Goal: Task Accomplishment & Management: Manage account settings

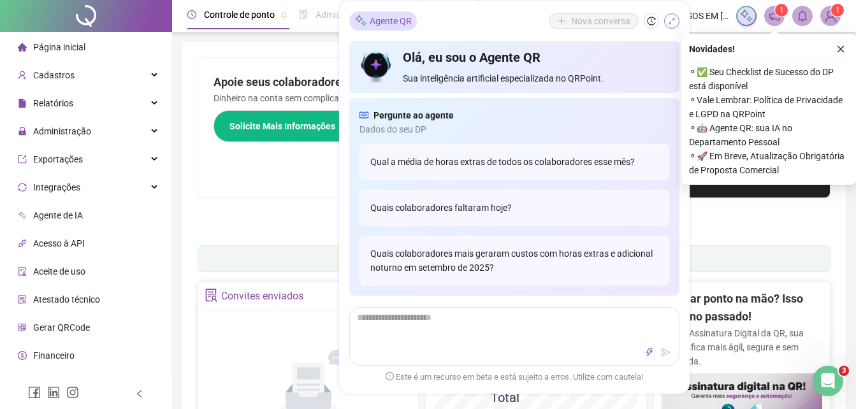
click at [673, 22] on icon "shrink" at bounding box center [671, 21] width 9 height 9
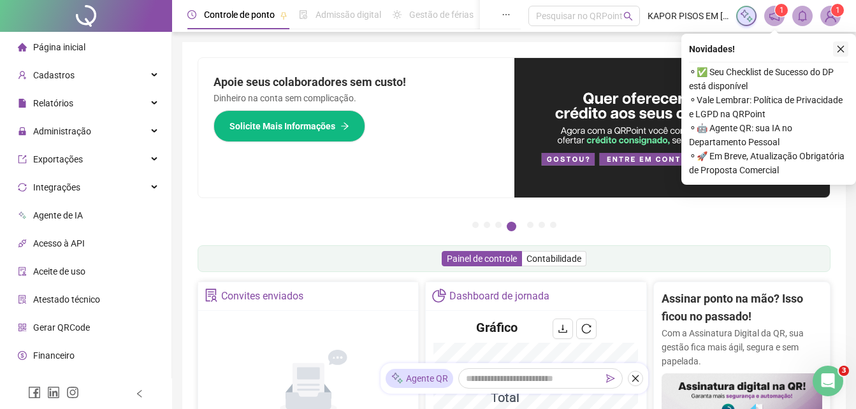
click at [840, 47] on icon "close" at bounding box center [840, 49] width 9 height 9
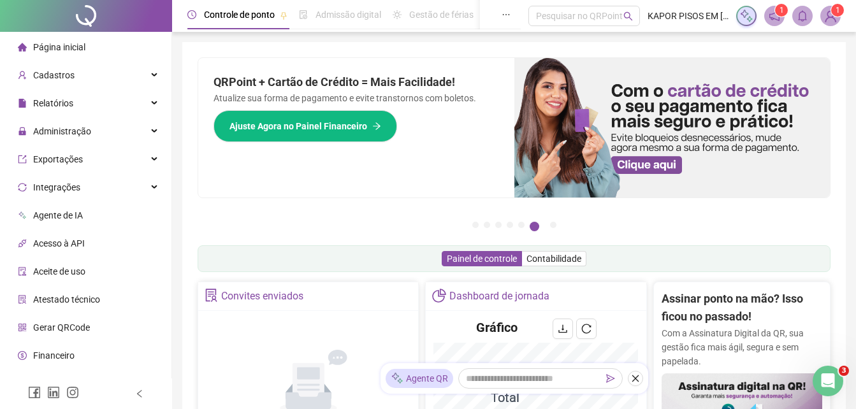
click at [73, 45] on span "Página inicial" at bounding box center [59, 47] width 52 height 10
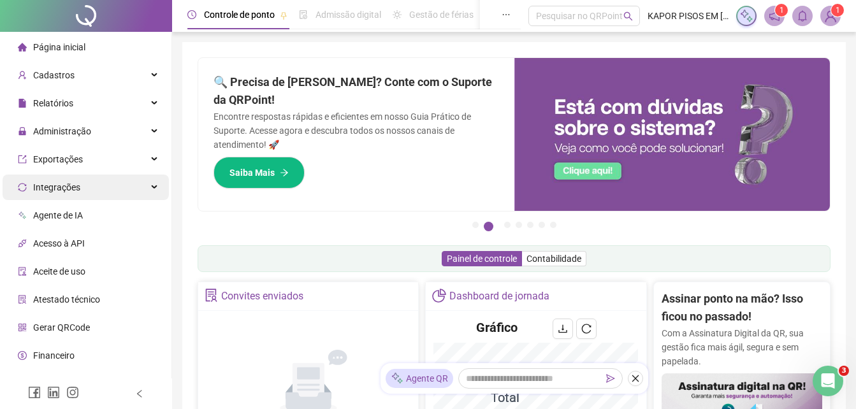
click at [99, 183] on div "Integrações" at bounding box center [86, 187] width 166 height 25
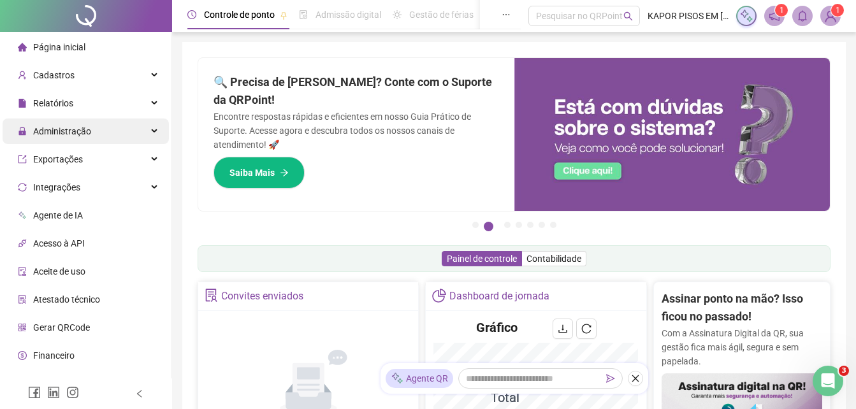
click at [81, 127] on span "Administração" at bounding box center [62, 131] width 58 height 10
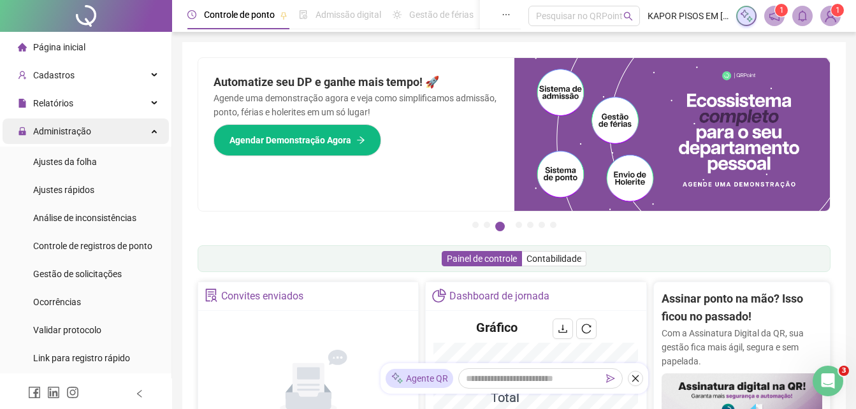
click at [142, 128] on div "Administração" at bounding box center [86, 130] width 166 height 25
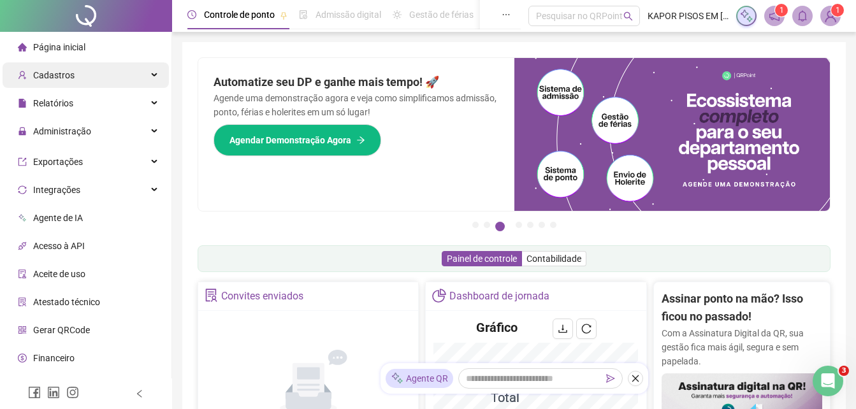
click at [147, 80] on div "Cadastros" at bounding box center [86, 74] width 166 height 25
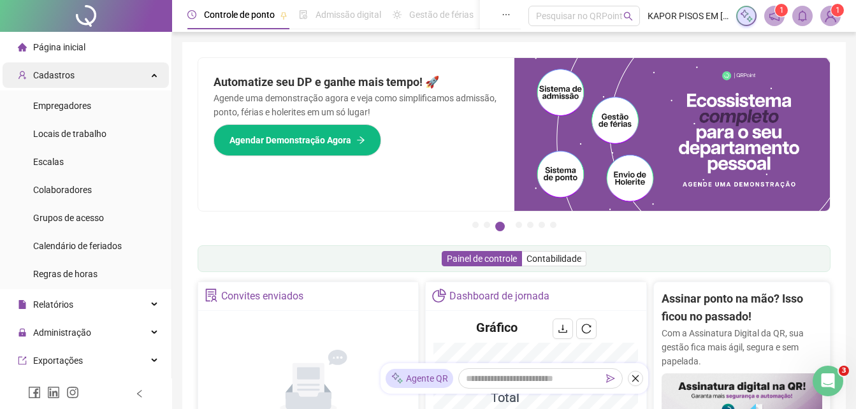
click at [138, 79] on div "Cadastros" at bounding box center [86, 74] width 166 height 25
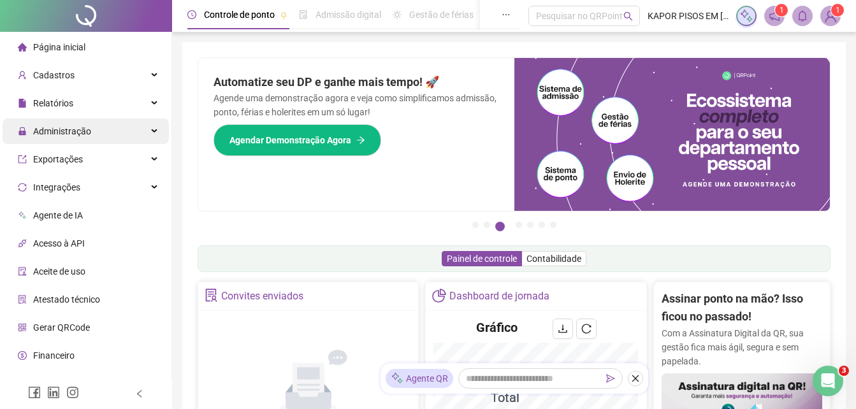
drag, startPoint x: 136, startPoint y: 103, endPoint x: 117, endPoint y: 131, distance: 34.5
click at [134, 103] on div "Relatórios" at bounding box center [86, 102] width 166 height 25
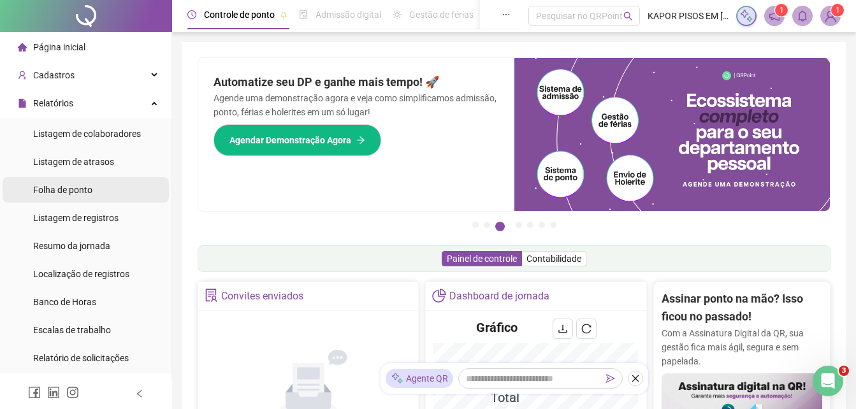
click at [71, 186] on span "Folha de ponto" at bounding box center [62, 190] width 59 height 10
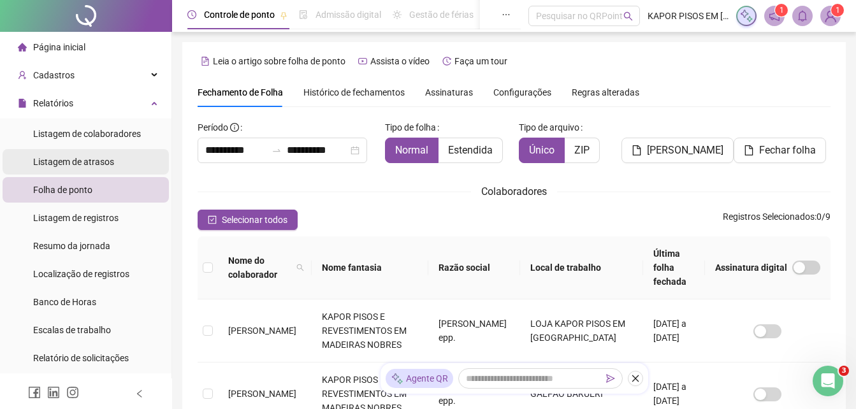
scroll to position [57, 0]
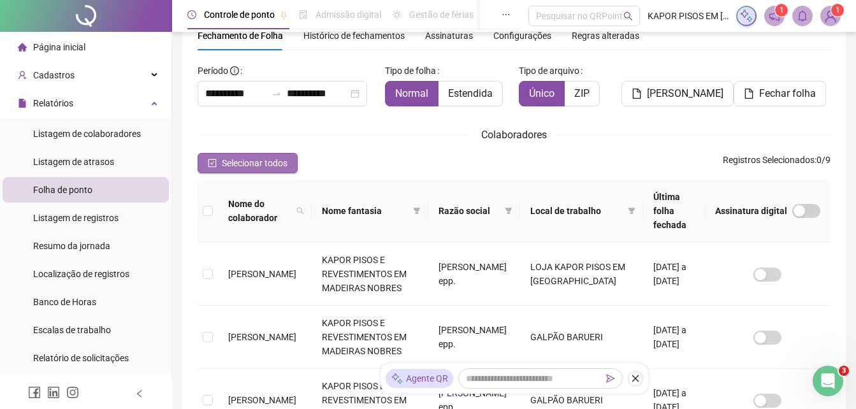
click at [206, 161] on button "Selecionar todos" at bounding box center [247, 163] width 100 height 20
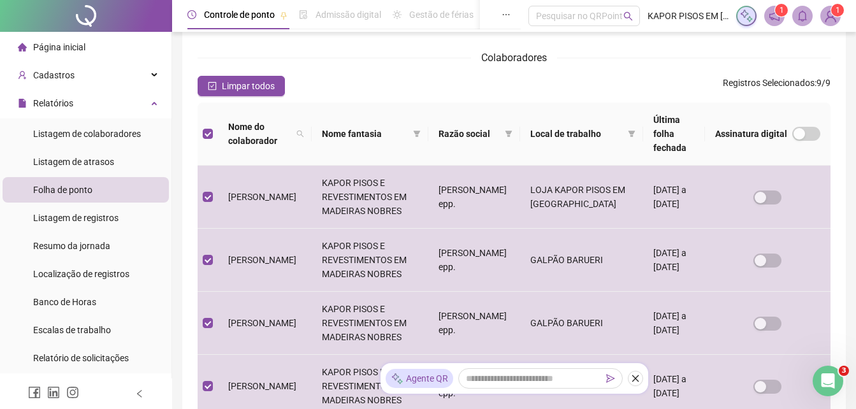
scroll to position [0, 0]
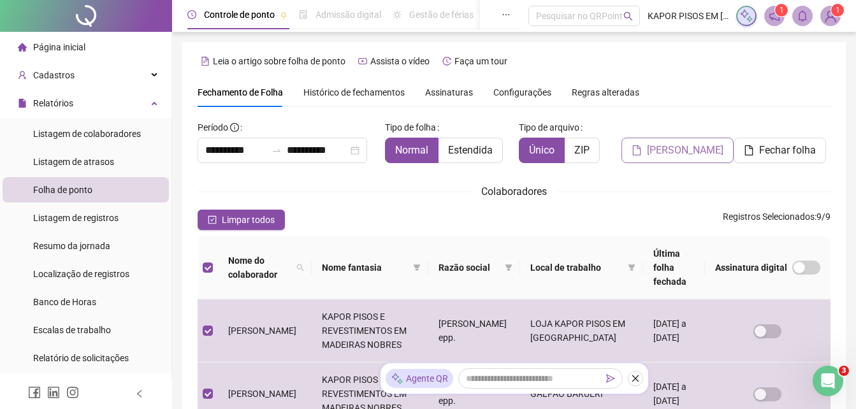
click at [675, 148] on span "[PERSON_NAME]" at bounding box center [685, 150] width 76 height 15
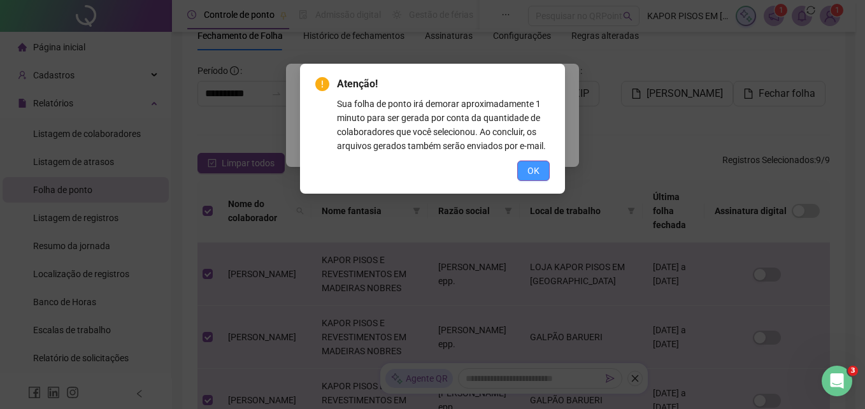
click at [529, 162] on button "OK" at bounding box center [533, 171] width 32 height 20
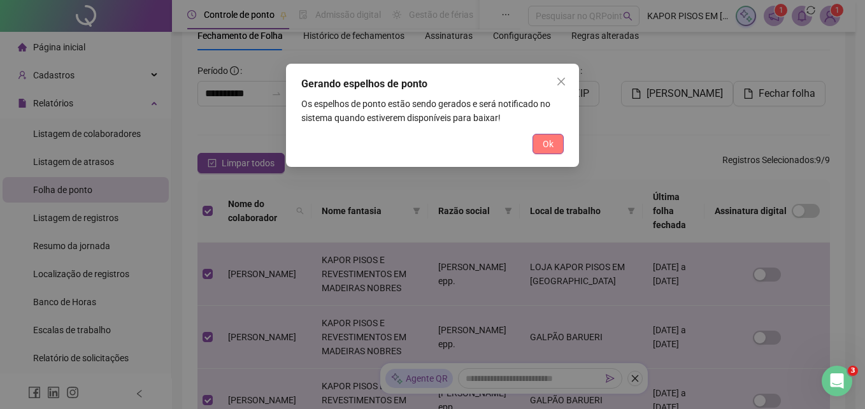
click at [548, 147] on span "Ok" at bounding box center [548, 144] width 11 height 14
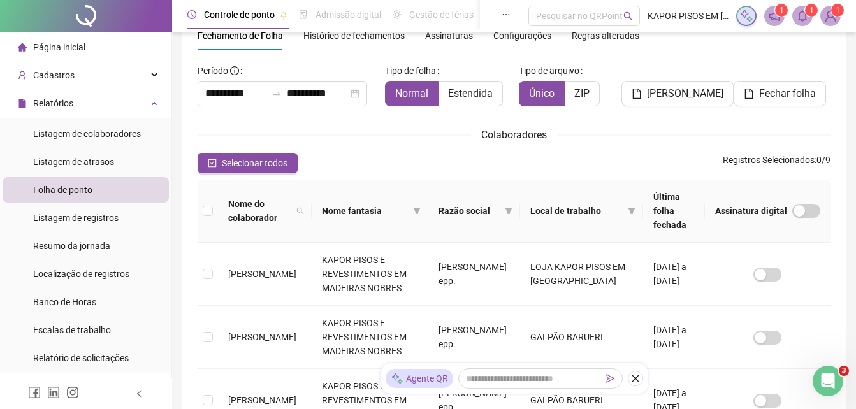
click at [803, 22] on span at bounding box center [802, 16] width 20 height 20
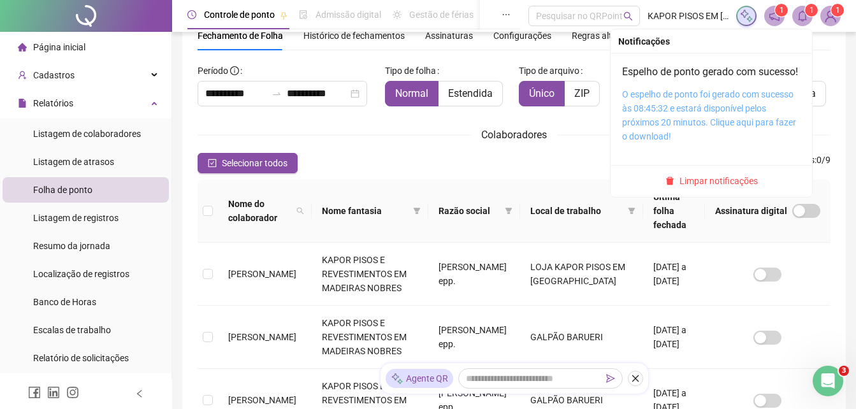
click at [649, 115] on link "O espelho de ponto foi gerado com sucesso às 08:45:32 e estará disponível pelos…" at bounding box center [709, 115] width 174 height 52
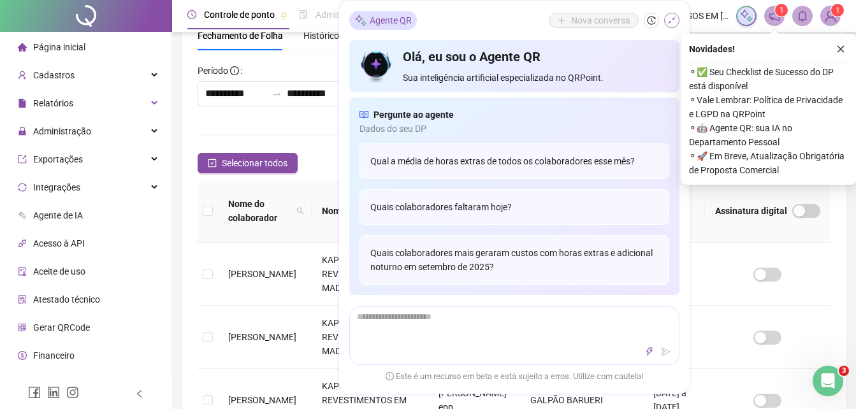
click at [674, 25] on icon "shrink" at bounding box center [671, 21] width 9 height 9
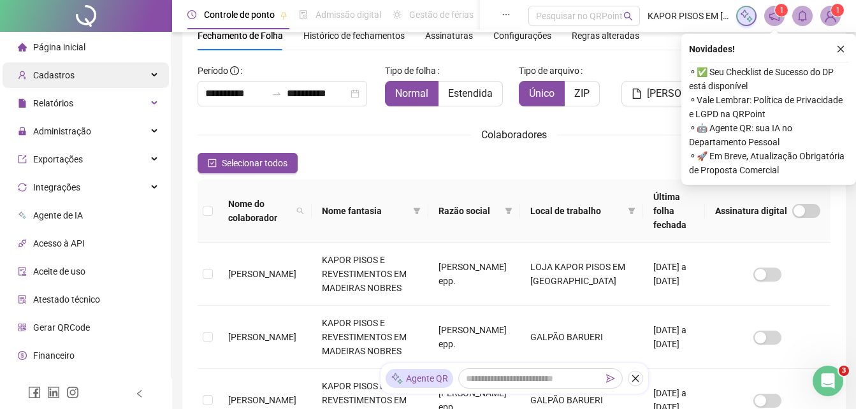
click at [90, 78] on div "Cadastros" at bounding box center [86, 74] width 166 height 25
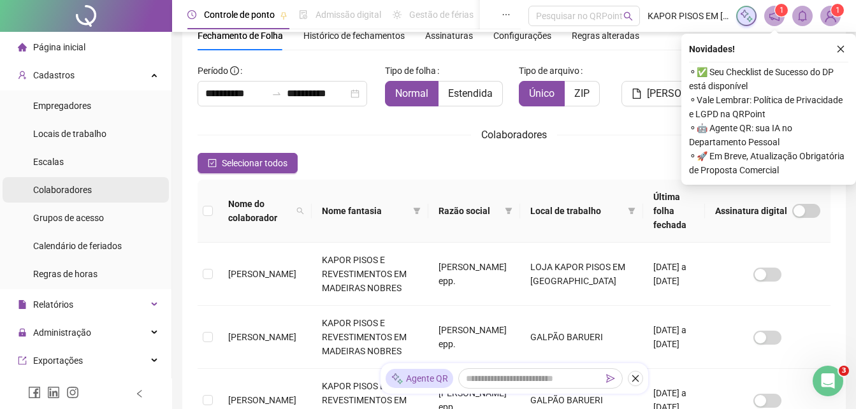
click at [110, 189] on li "Colaboradores" at bounding box center [86, 189] width 166 height 25
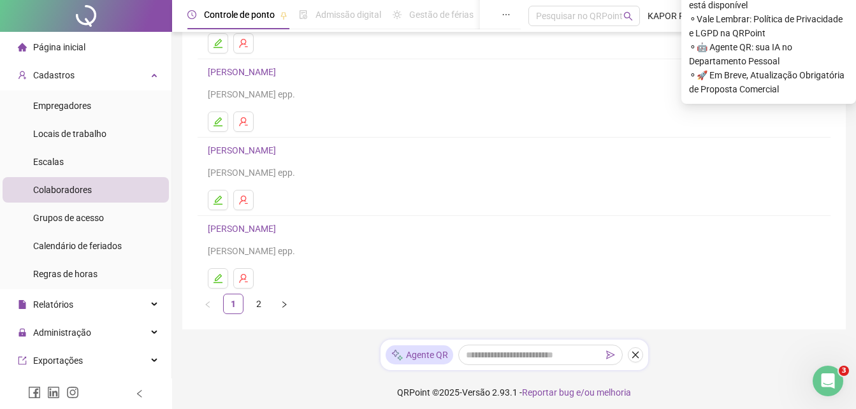
scroll to position [238, 0]
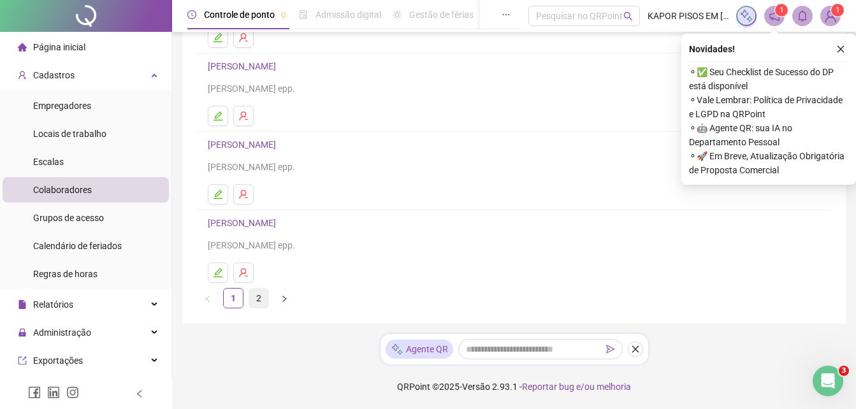
click at [257, 296] on link "2" at bounding box center [258, 298] width 19 height 19
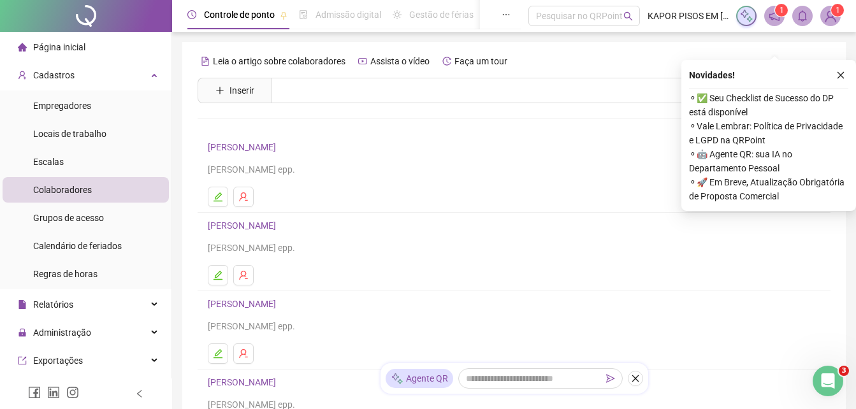
scroll to position [159, 0]
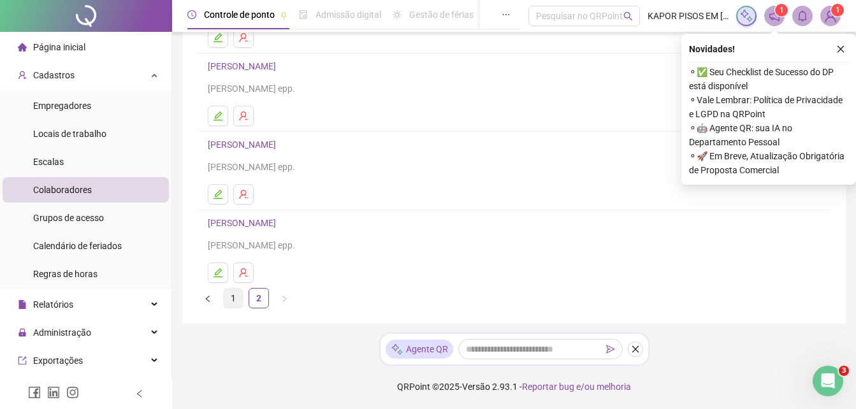
click at [234, 296] on link "1" at bounding box center [233, 298] width 19 height 19
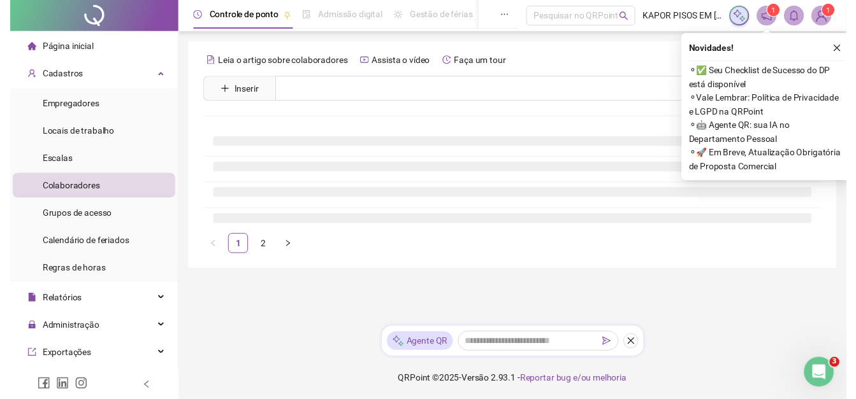
scroll to position [0, 0]
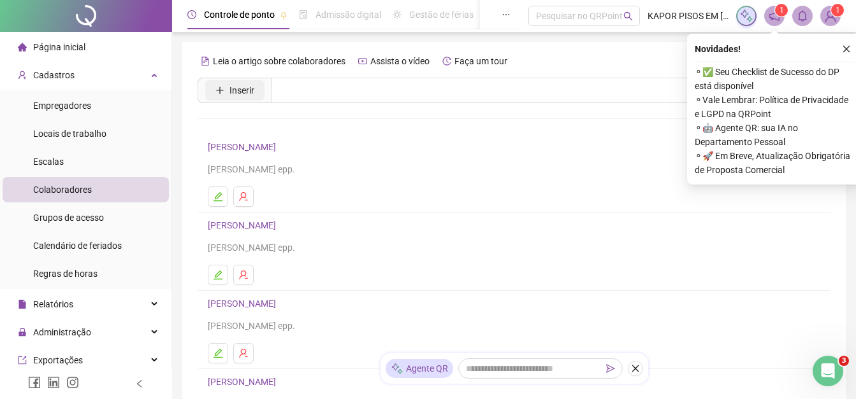
click at [233, 86] on span "Inserir" at bounding box center [241, 90] width 25 height 14
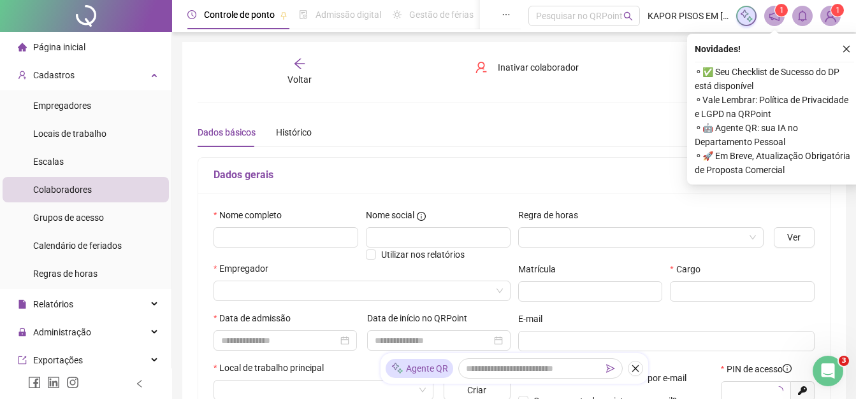
type input "*****"
click at [320, 237] on input "text" at bounding box center [285, 237] width 145 height 20
